Goal: Task Accomplishment & Management: Use online tool/utility

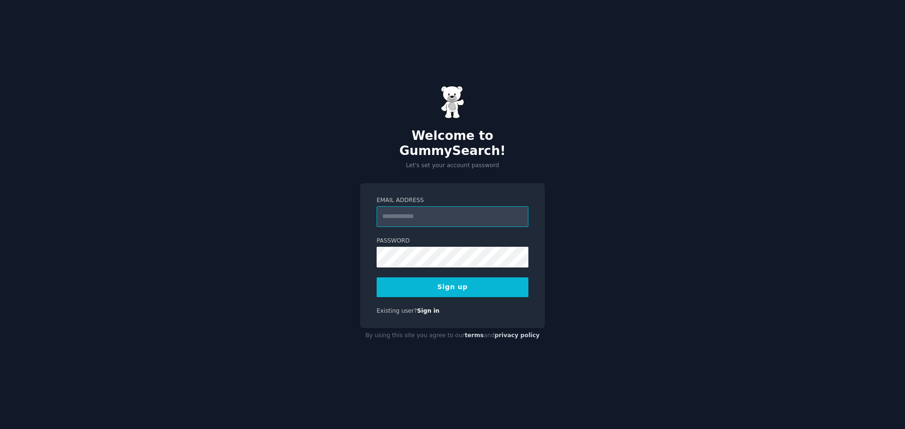
click at [412, 212] on input "Email Address" at bounding box center [453, 216] width 152 height 21
click at [366, 219] on div "Email Address Password 8 or more characters Alphanumeric characters No common p…" at bounding box center [452, 256] width 185 height 146
click at [424, 215] on input "Email Address" at bounding box center [453, 216] width 152 height 21
type input "**********"
click at [445, 278] on button "Sign up" at bounding box center [453, 288] width 152 height 20
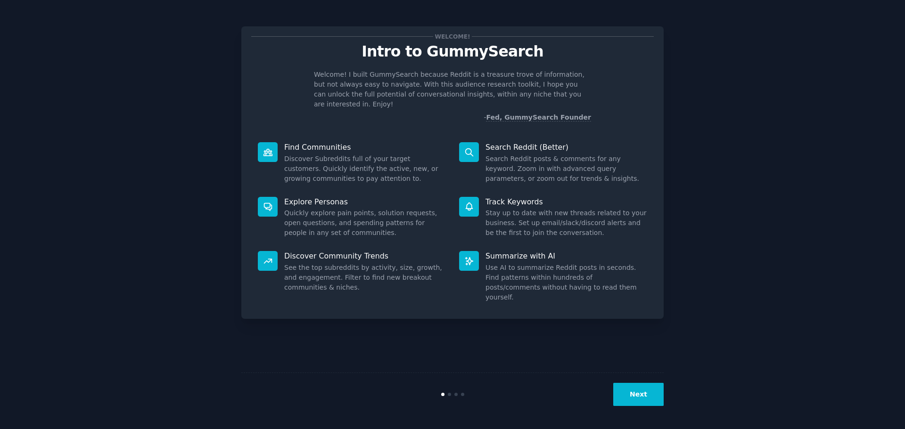
click at [159, 169] on div "Welcome! Intro to GummySearch Welcome! I built GummySearch because Reddit is a …" at bounding box center [452, 214] width 879 height 403
click at [640, 411] on div "Next" at bounding box center [452, 394] width 422 height 43
click at [643, 405] on button "Next" at bounding box center [638, 394] width 50 height 23
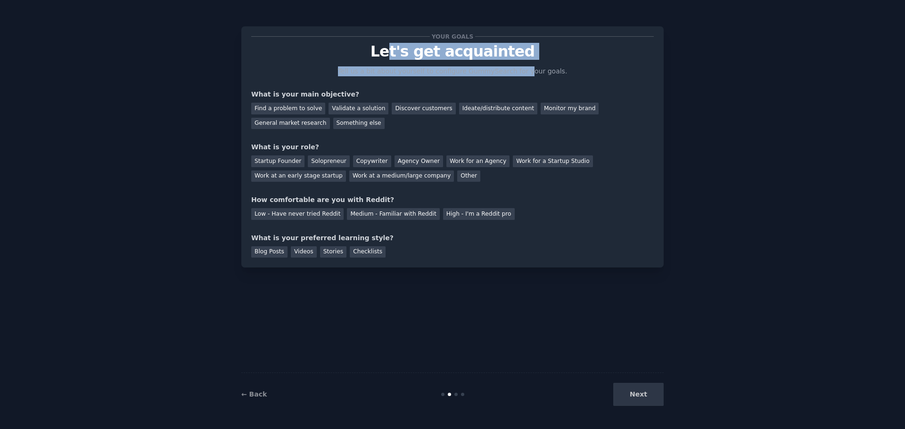
drag, startPoint x: 394, startPoint y: 59, endPoint x: 535, endPoint y: 75, distance: 142.4
click at [528, 75] on div "Your goals Let's get acquainted Tell us a bit about yourself to configure Gummy…" at bounding box center [452, 147] width 403 height 222
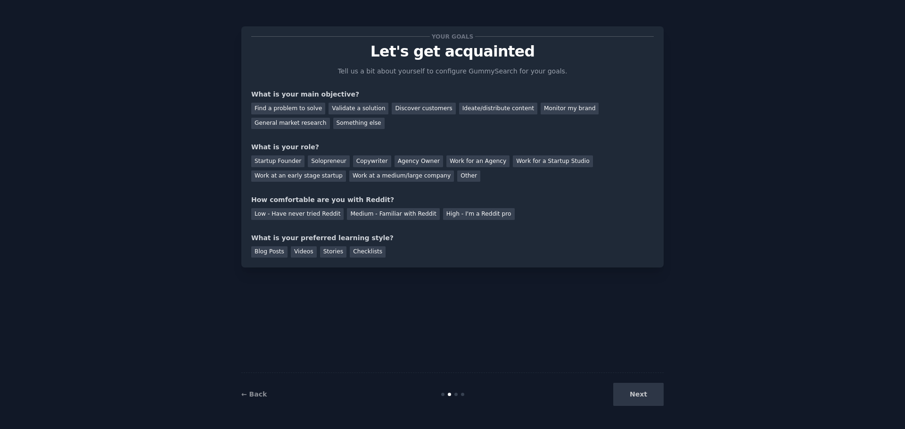
click at [536, 75] on p "Tell us a bit about yourself to configure GummySearch for your goals." at bounding box center [453, 71] width 238 height 10
click at [625, 399] on div "Next" at bounding box center [593, 394] width 141 height 23
click at [396, 107] on div "Discover customers" at bounding box center [424, 109] width 64 height 12
click at [286, 111] on div "Find a problem to solve" at bounding box center [288, 109] width 74 height 12
click at [350, 111] on div "Validate a solution" at bounding box center [359, 109] width 60 height 12
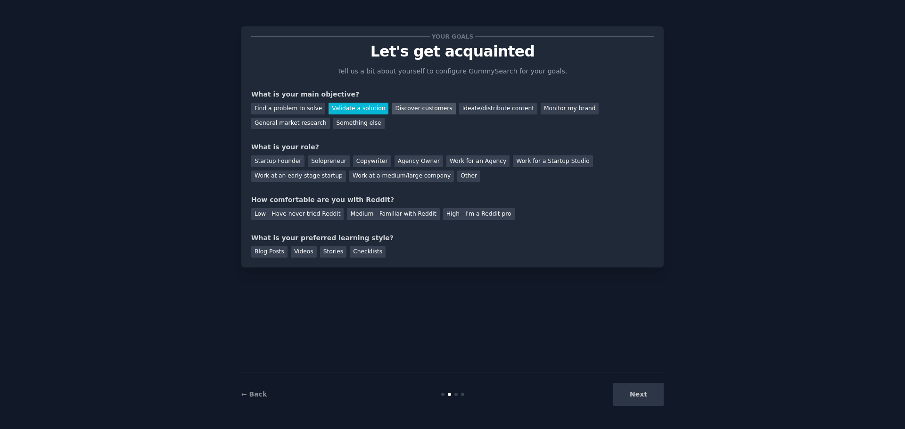
click at [402, 110] on div "Discover customers" at bounding box center [424, 109] width 64 height 12
click at [281, 112] on div "Find a problem to solve" at bounding box center [288, 109] width 74 height 12
click at [337, 111] on div "Validate a solution" at bounding box center [359, 109] width 60 height 12
click at [414, 109] on div "Discover customers" at bounding box center [424, 109] width 64 height 12
click at [459, 161] on div "Work for an Agency" at bounding box center [477, 162] width 63 height 12
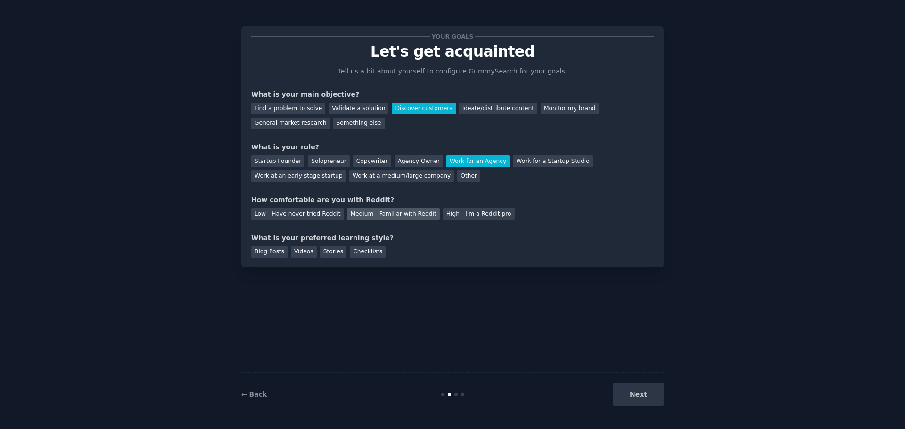
click at [373, 218] on div "Medium - Familiar with Reddit" at bounding box center [393, 214] width 92 height 12
click at [255, 253] on div "Blog Posts" at bounding box center [269, 253] width 36 height 12
click at [653, 399] on button "Next" at bounding box center [638, 394] width 50 height 23
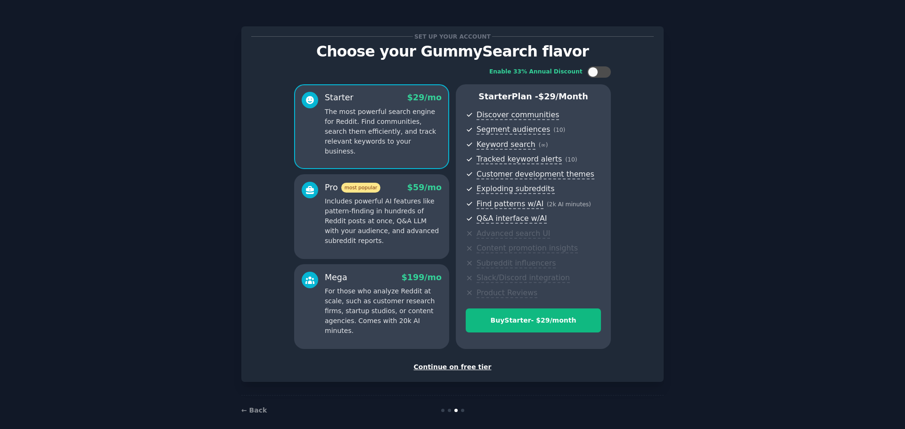
click at [447, 368] on div "Continue on free tier" at bounding box center [452, 367] width 403 height 10
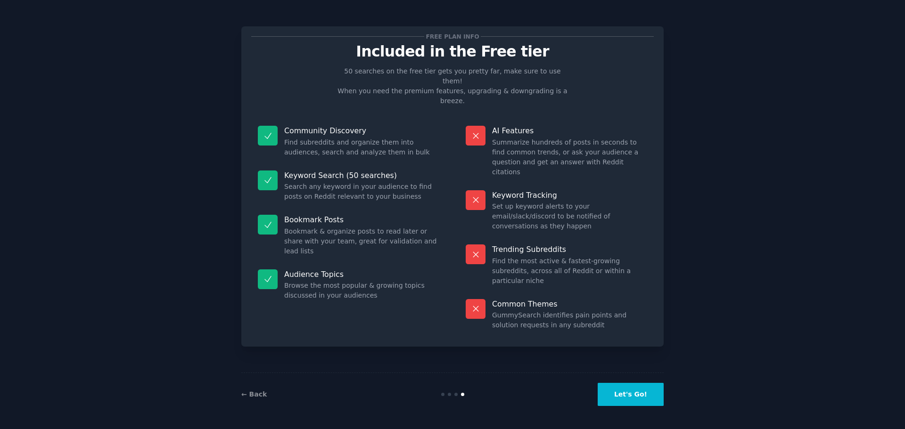
click at [626, 399] on button "Let's Go!" at bounding box center [631, 394] width 66 height 23
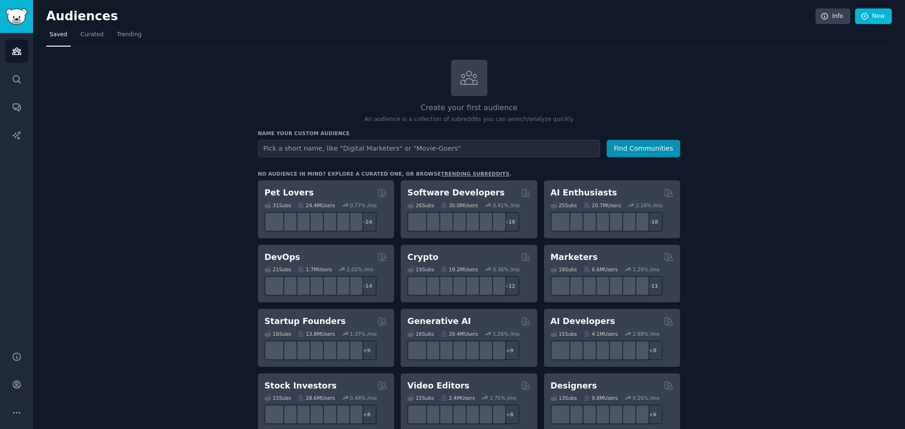
click at [301, 148] on input "text" at bounding box center [429, 148] width 342 height 17
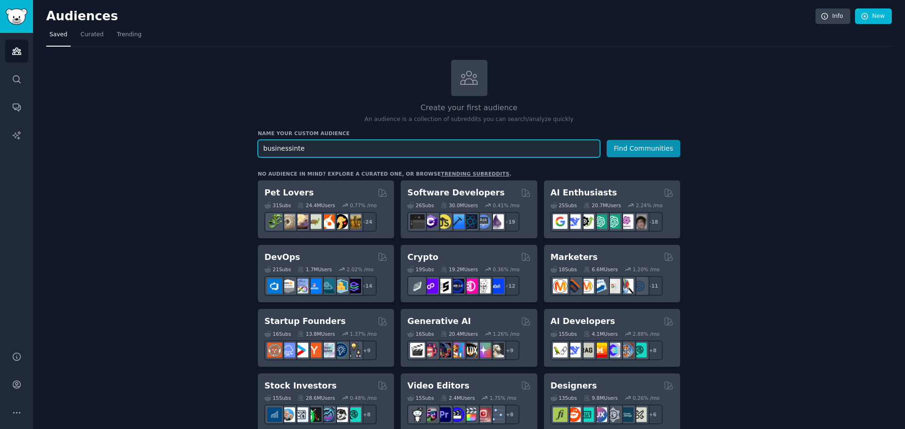
click at [417, 148] on input "businessinte" at bounding box center [429, 148] width 342 height 17
paste input "BusinessIntelligenc"
type input "BusinessIntelligence"
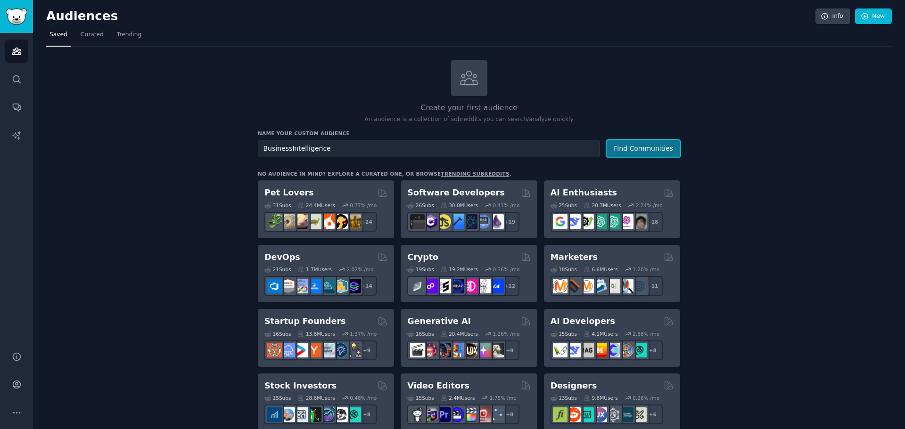
click at [643, 152] on button "Find Communities" at bounding box center [644, 148] width 74 height 17
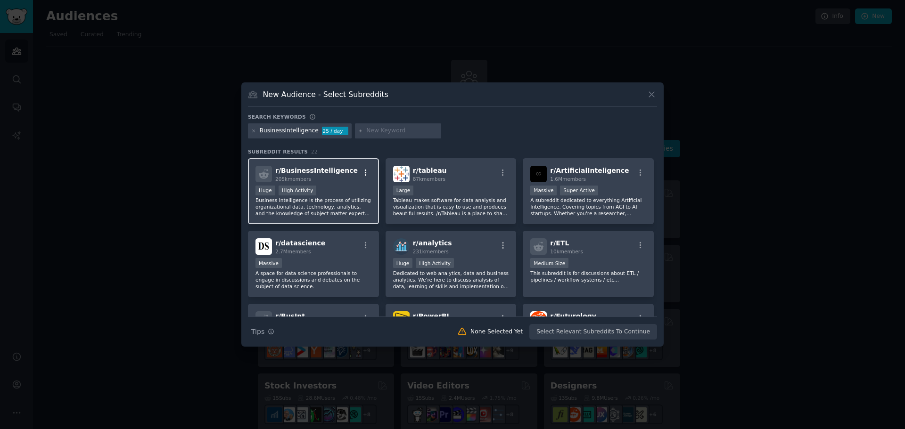
click at [360, 173] on button "button" at bounding box center [366, 173] width 12 height 8
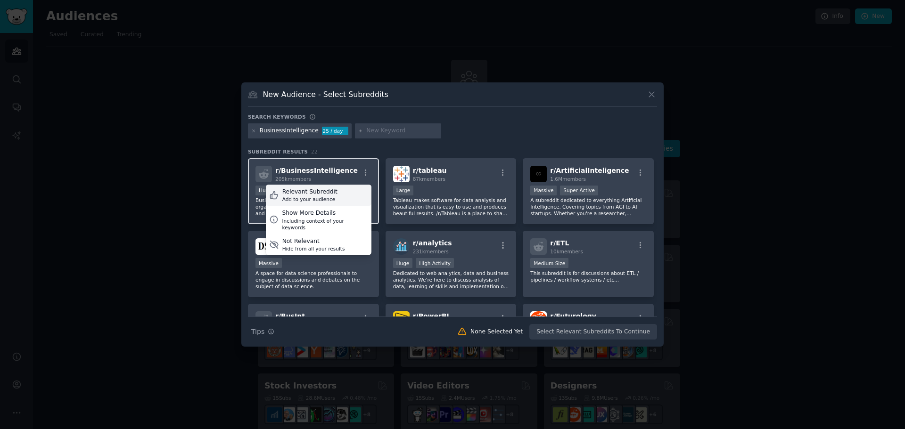
click at [310, 199] on div "Add to your audience" at bounding box center [309, 199] width 55 height 7
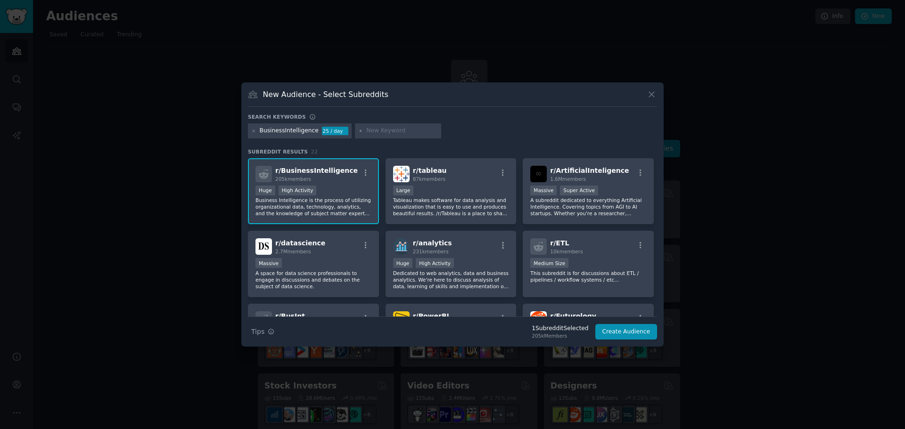
click at [392, 125] on div at bounding box center [398, 130] width 87 height 15
click at [391, 127] on input "text" at bounding box center [402, 131] width 72 height 8
type input "erp"
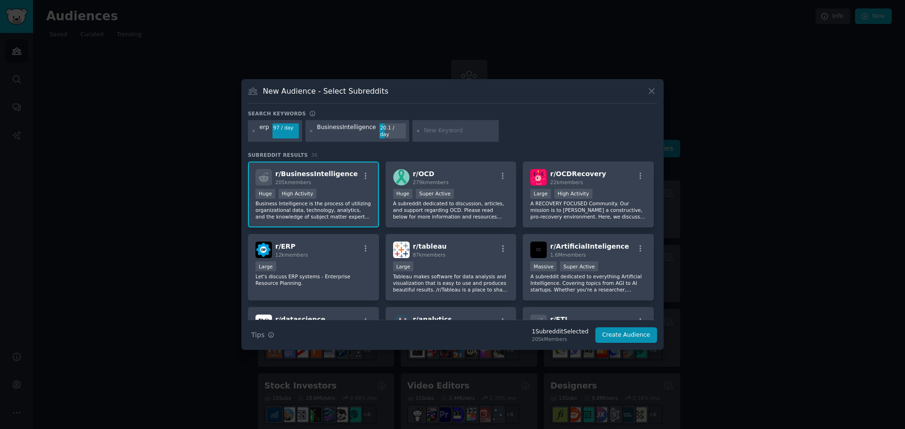
click at [268, 131] on div "erp" at bounding box center [264, 130] width 9 height 15
click at [363, 130] on div "BusinessIntelligence" at bounding box center [346, 130] width 59 height 15
click at [254, 131] on icon at bounding box center [253, 131] width 5 height 5
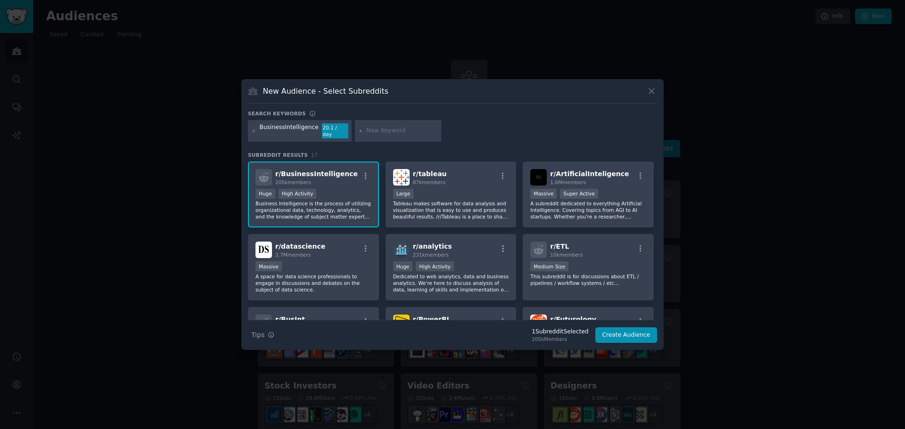
click at [527, 132] on div "BusinessIntelligence 20.1 / day" at bounding box center [452, 132] width 409 height 25
click at [625, 336] on button "Create Audience" at bounding box center [626, 336] width 62 height 16
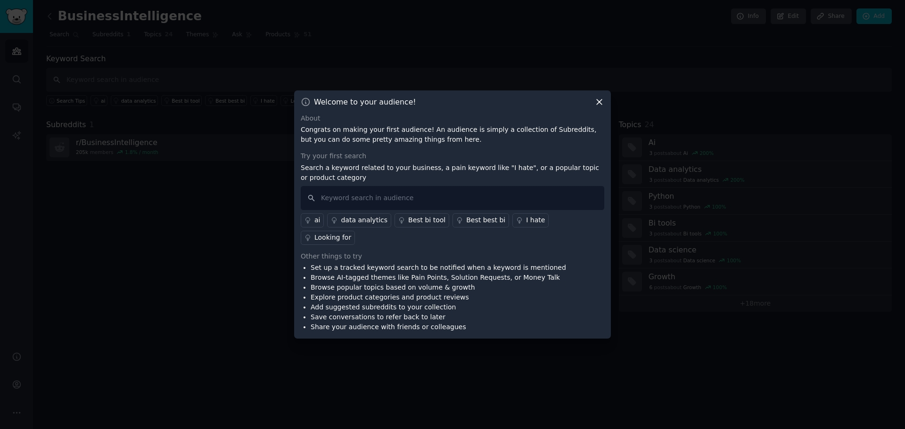
click at [601, 107] on icon at bounding box center [599, 102] width 10 height 10
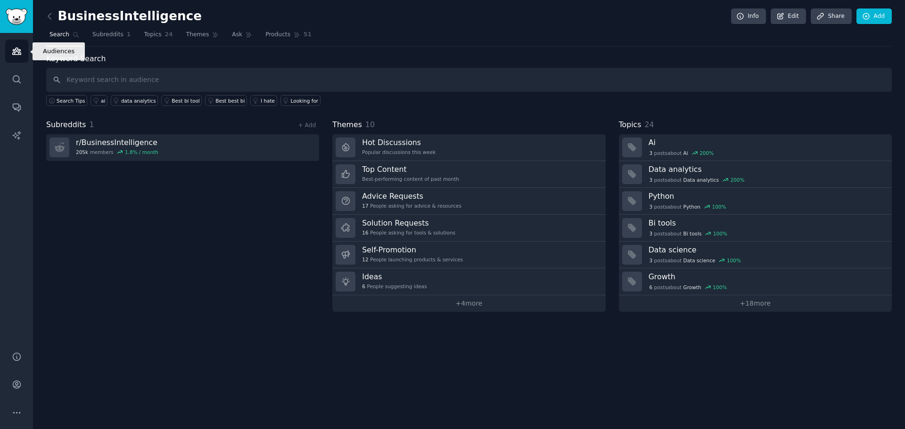
click at [18, 51] on icon "Sidebar" at bounding box center [17, 51] width 10 height 10
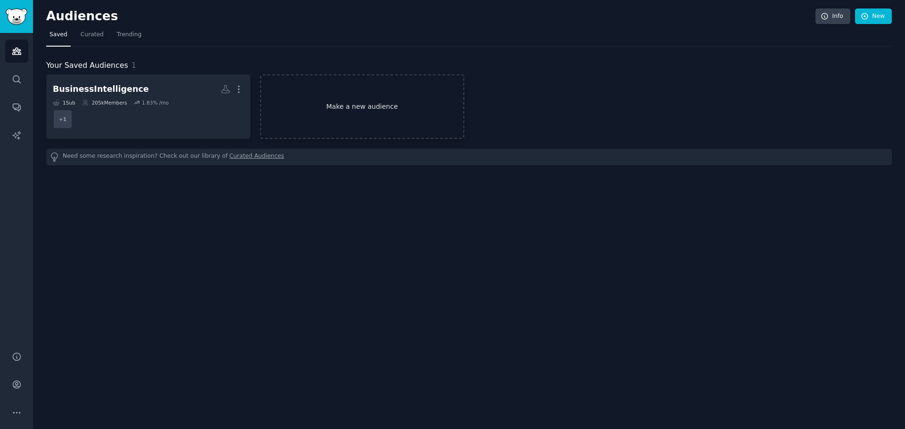
click at [336, 91] on link "Make a new audience" at bounding box center [362, 106] width 204 height 65
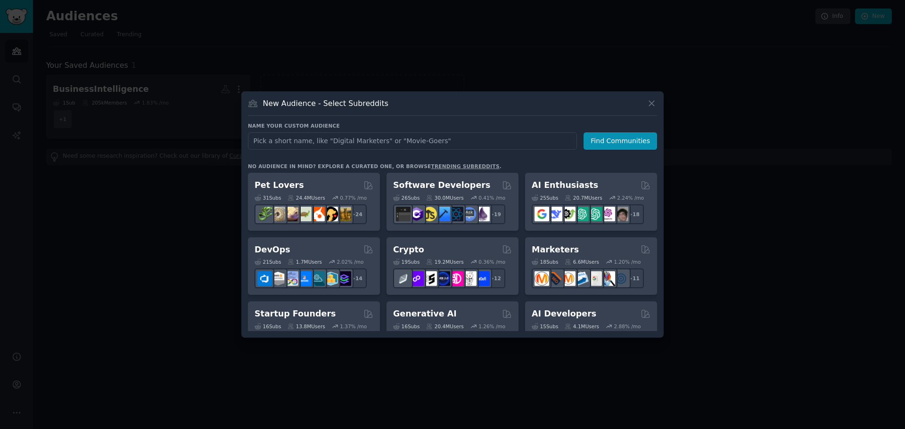
click at [366, 138] on input "text" at bounding box center [412, 140] width 329 height 17
type input "erp"
click at [592, 144] on button "Find Communities" at bounding box center [621, 140] width 74 height 17
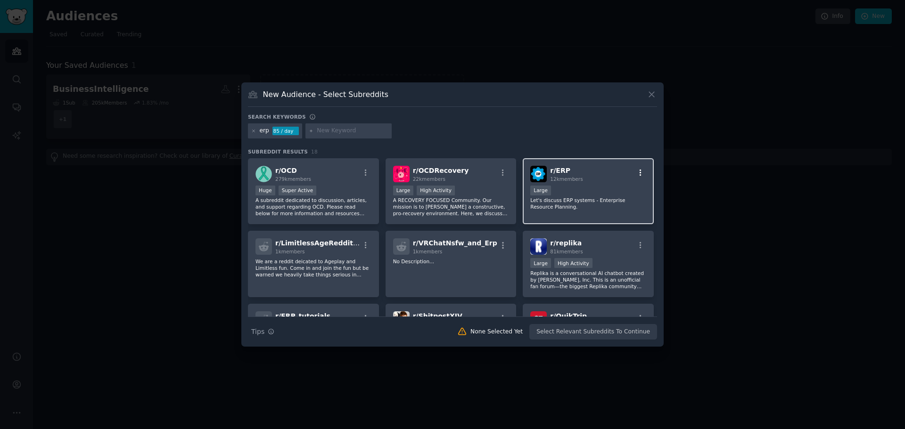
click at [636, 172] on icon "button" at bounding box center [640, 173] width 8 height 8
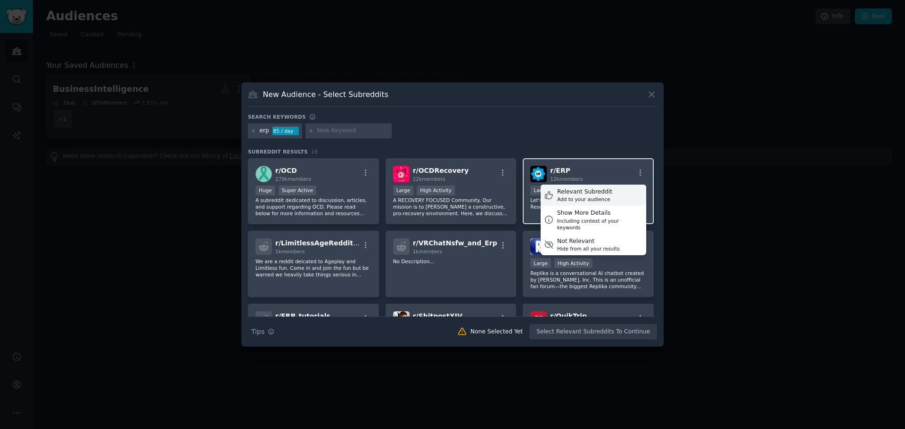
click at [588, 194] on div "Relevant Subreddit" at bounding box center [584, 192] width 55 height 8
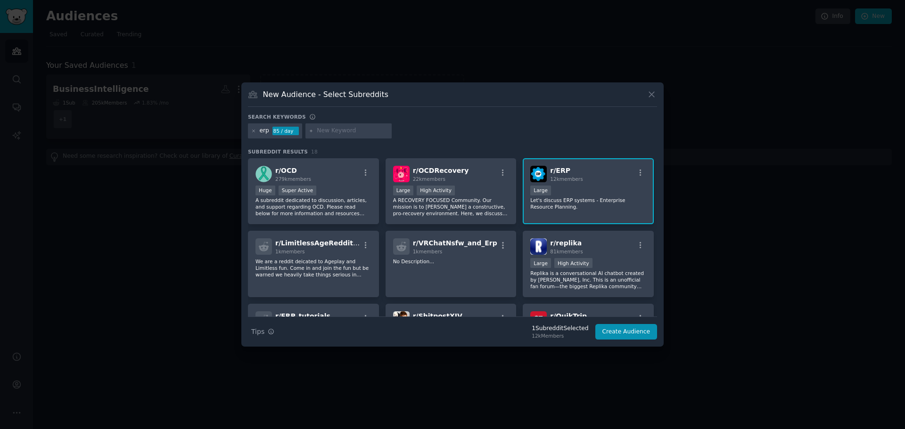
click at [574, 199] on p "Let's discuss ERP systems - Enterprise Resource Planning." at bounding box center [588, 203] width 116 height 13
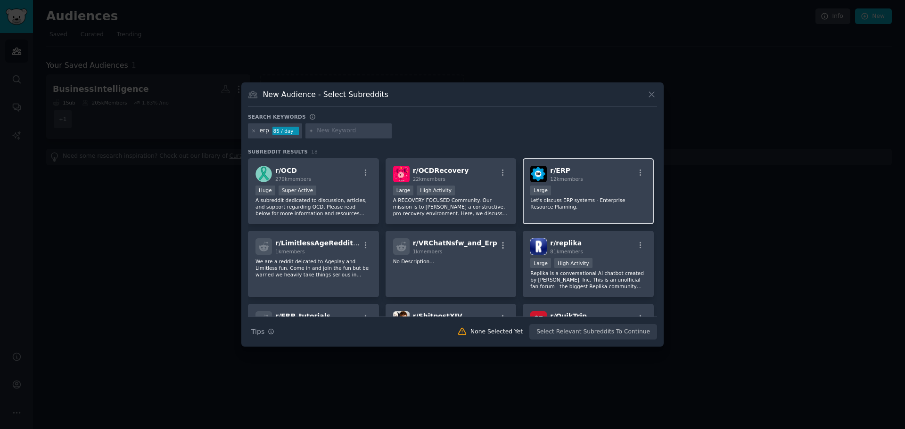
click at [574, 199] on p "Let's discuss ERP systems - Enterprise Resource Planning." at bounding box center [588, 203] width 116 height 13
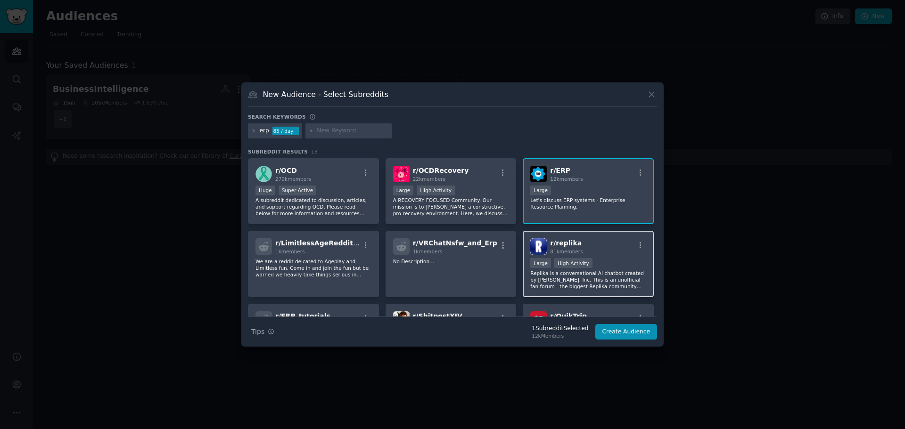
click at [560, 247] on span "r/ replika" at bounding box center [566, 243] width 32 height 8
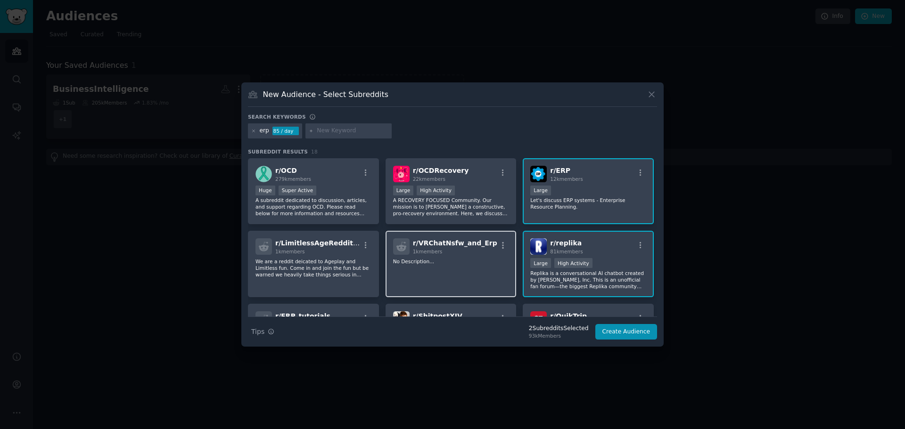
click at [470, 263] on p "No Description..." at bounding box center [451, 261] width 116 height 7
click at [593, 274] on p "Replika is a conversational AI chatbot created by [PERSON_NAME], Inc. This is a…" at bounding box center [588, 280] width 116 height 20
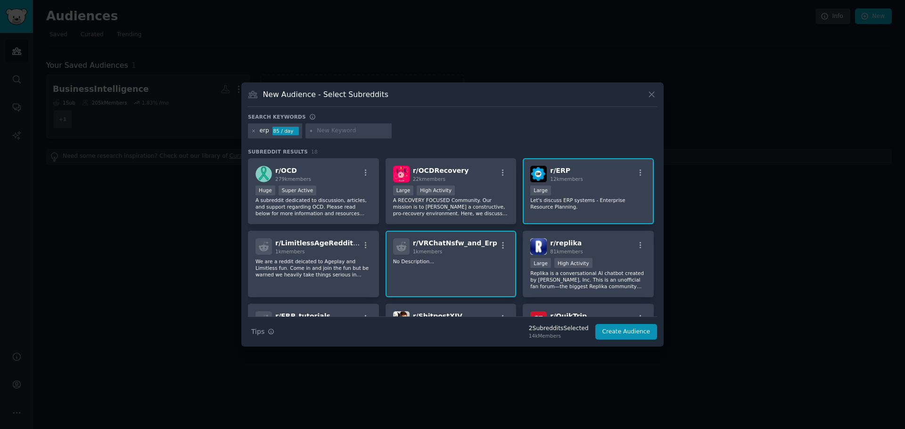
click at [431, 265] on div "r/ VRChatNsfw_and_Erp 1k members No Description..." at bounding box center [451, 264] width 131 height 66
click at [332, 132] on input "text" at bounding box center [353, 131] width 72 height 8
type input "business"
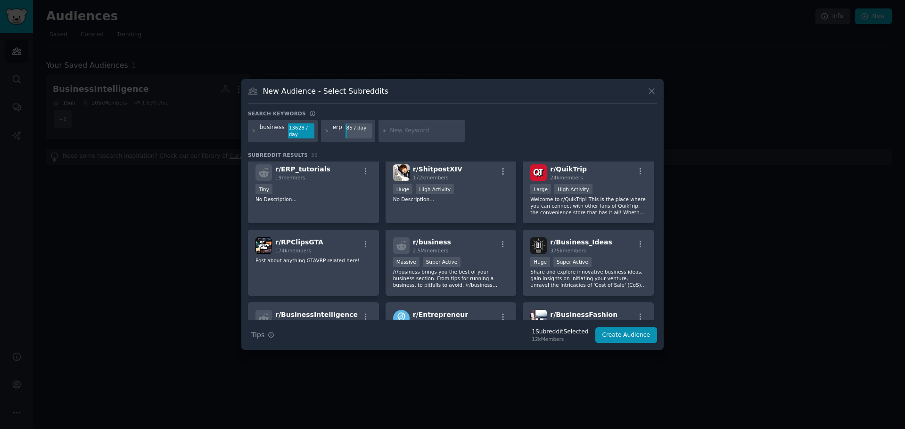
scroll to position [74, 0]
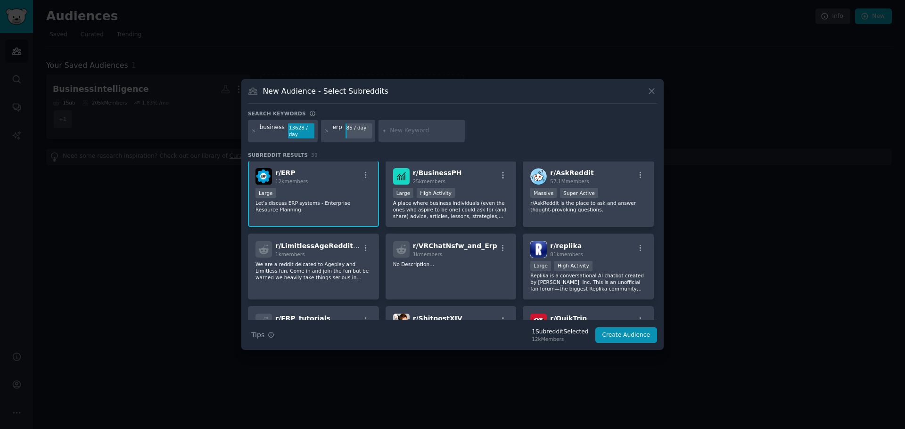
click at [269, 128] on div "business" at bounding box center [272, 130] width 25 height 15
click at [250, 132] on div "business 13628 / day" at bounding box center [283, 131] width 70 height 22
click at [253, 132] on icon at bounding box center [253, 131] width 5 height 5
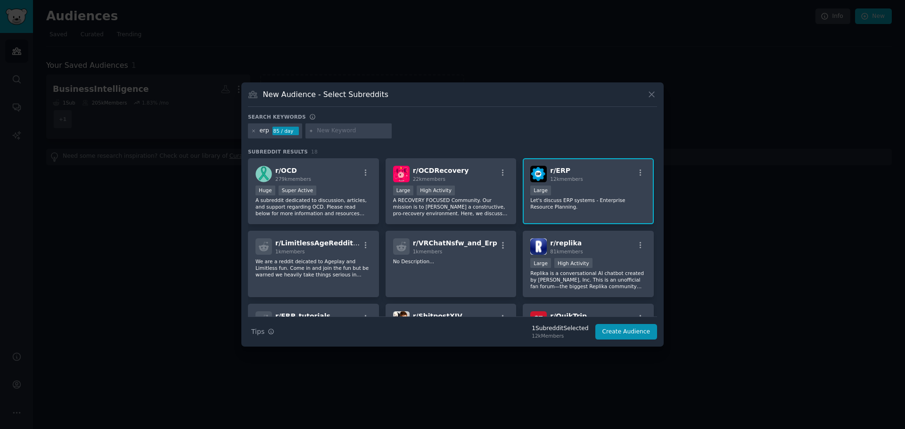
click at [499, 123] on div "erp 85 / day" at bounding box center [452, 132] width 409 height 18
click at [652, 91] on icon at bounding box center [652, 95] width 10 height 10
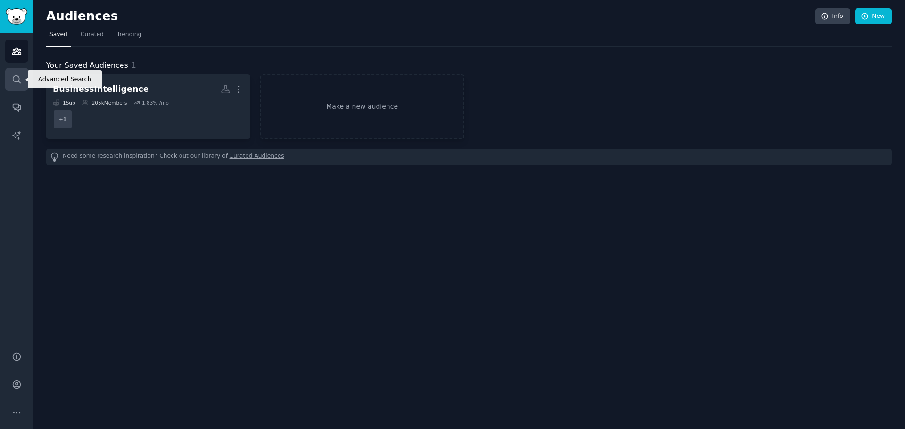
click at [6, 85] on link "Search" at bounding box center [16, 79] width 23 height 23
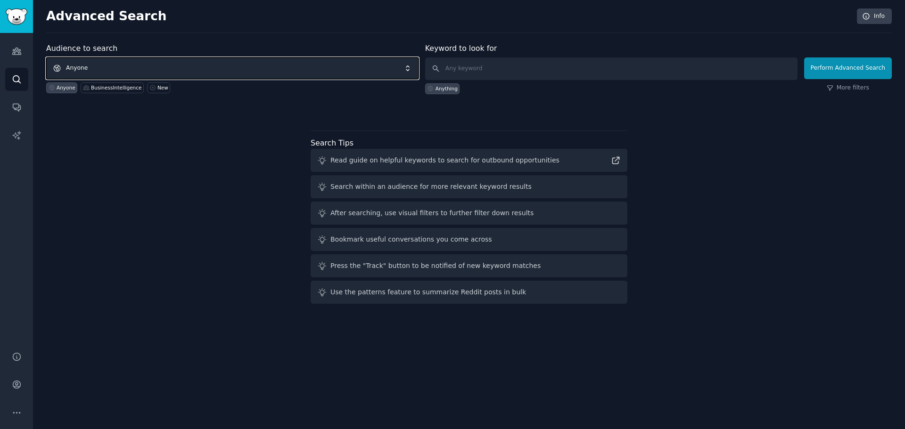
click at [150, 72] on span "Anyone" at bounding box center [232, 69] width 372 height 22
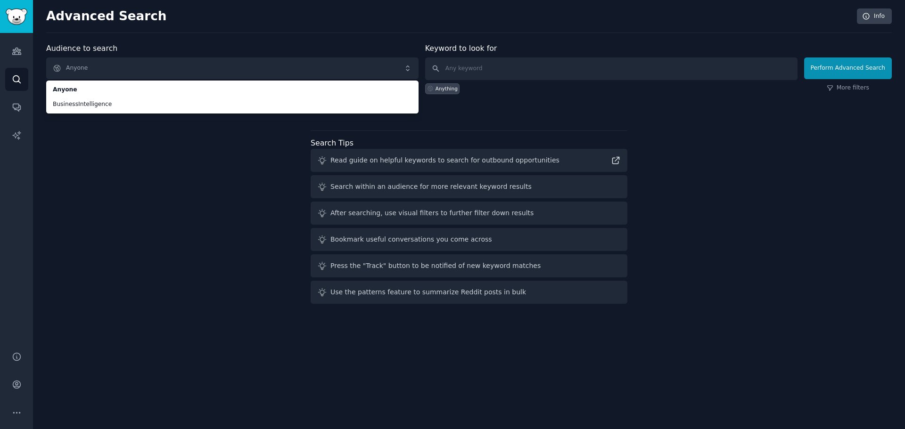
click at [74, 156] on div "Audience to search Anyone Anyone BusinessIntelligence Anyone BusinessIntelligen…" at bounding box center [469, 175] width 846 height 265
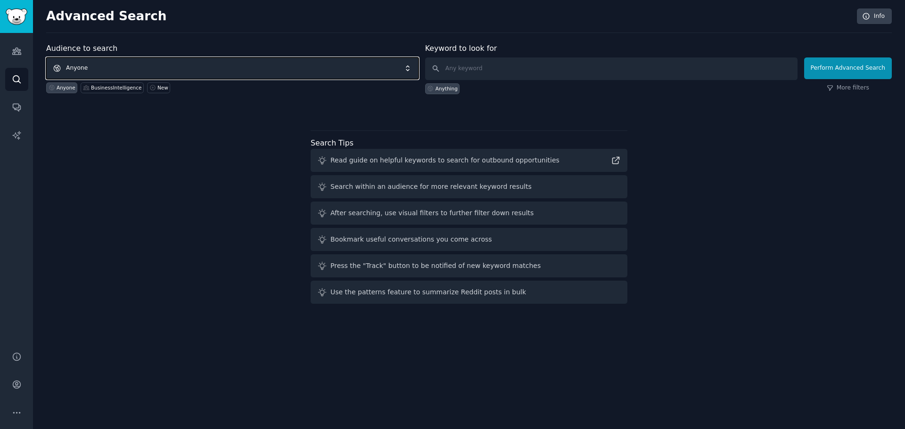
click at [260, 66] on span "Anyone" at bounding box center [232, 69] width 372 height 22
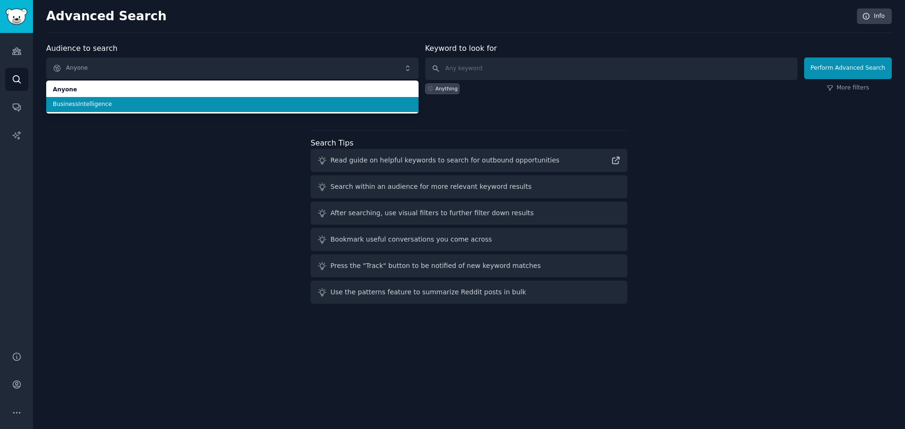
click at [200, 109] on li "BusinessIntelligence" at bounding box center [232, 104] width 372 height 15
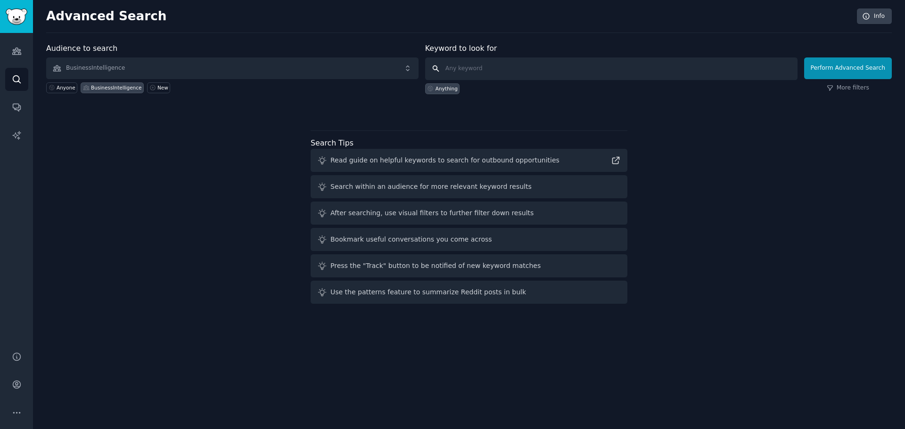
click at [529, 64] on input "text" at bounding box center [611, 69] width 372 height 23
type input "pricing"
click at [823, 70] on button "Perform Advanced Search" at bounding box center [848, 69] width 88 height 22
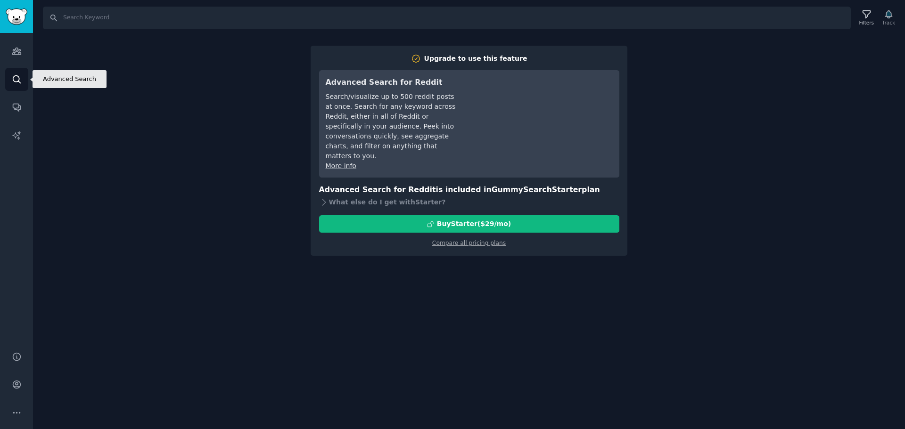
click at [10, 77] on link "Search" at bounding box center [16, 79] width 23 height 23
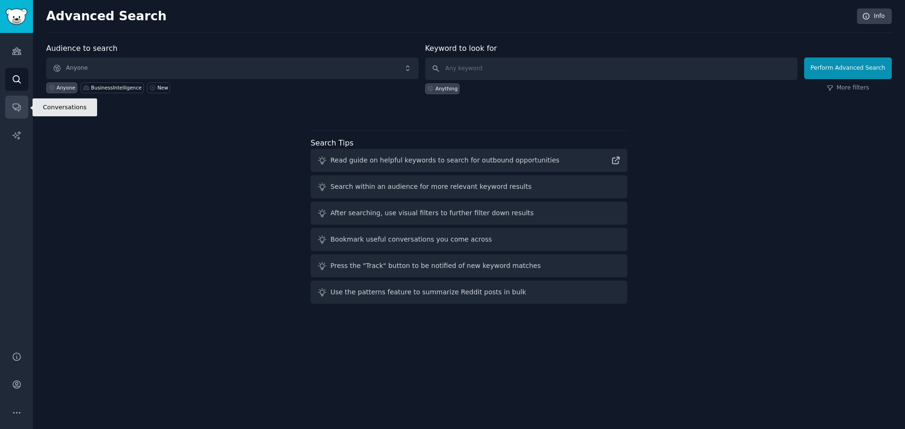
click at [15, 103] on icon "Sidebar" at bounding box center [17, 107] width 10 height 10
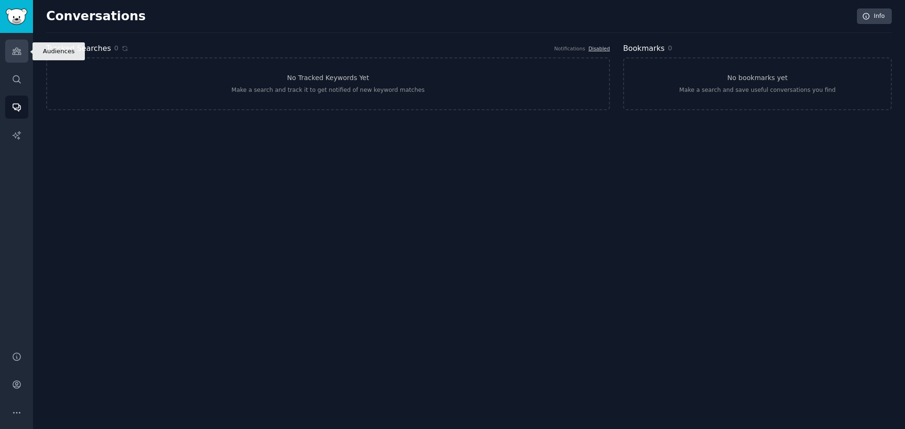
click at [17, 52] on icon "Sidebar" at bounding box center [16, 51] width 8 height 7
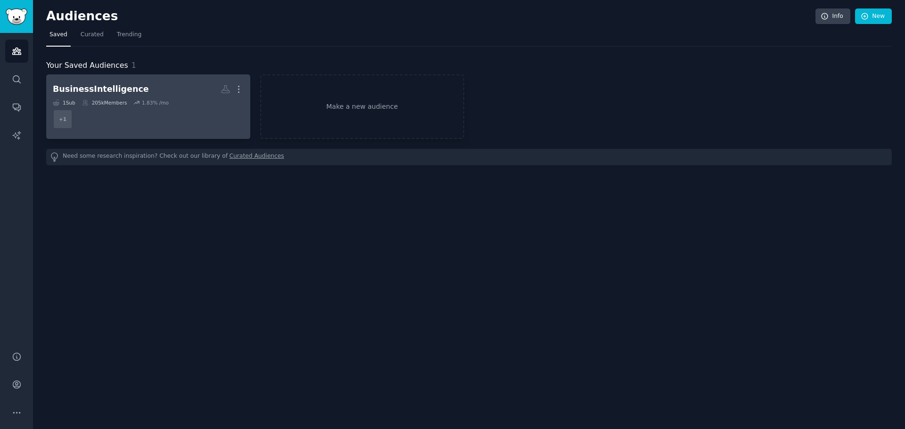
click at [138, 89] on h2 "BusinessIntelligence More" at bounding box center [148, 89] width 191 height 16
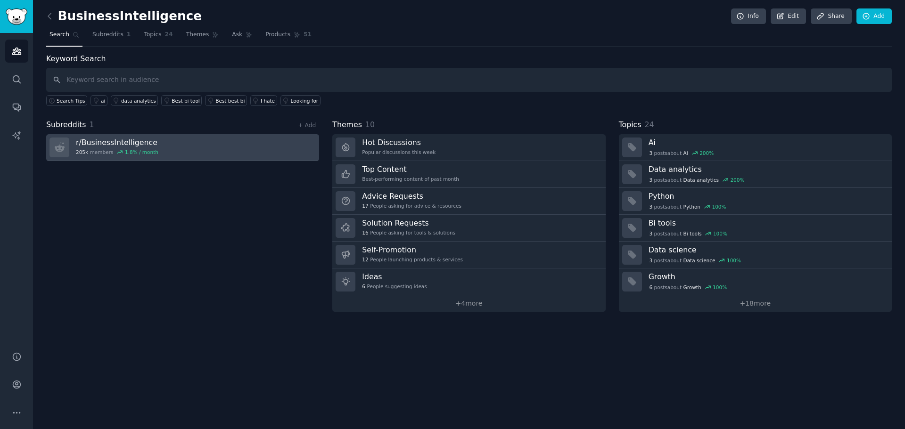
click at [102, 147] on h3 "r/ BusinessIntelligence" at bounding box center [117, 143] width 82 height 10
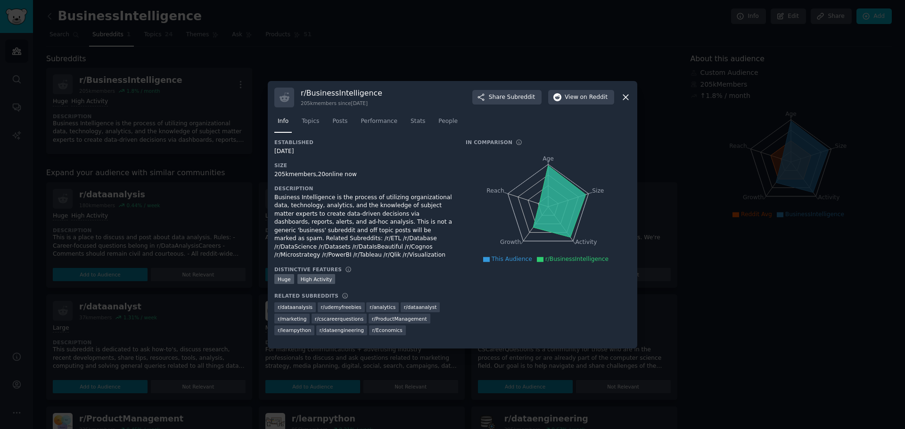
click at [623, 102] on icon at bounding box center [626, 97] width 10 height 10
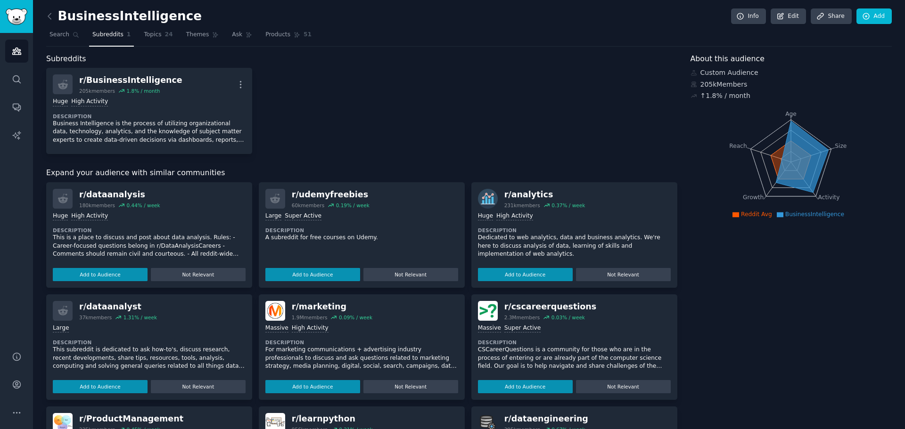
click at [657, 137] on div "r/ BusinessIntelligence 205k members 1.8 % / month More Huge High Activity Desc…" at bounding box center [361, 111] width 631 height 86
